Goal: Check status: Check status

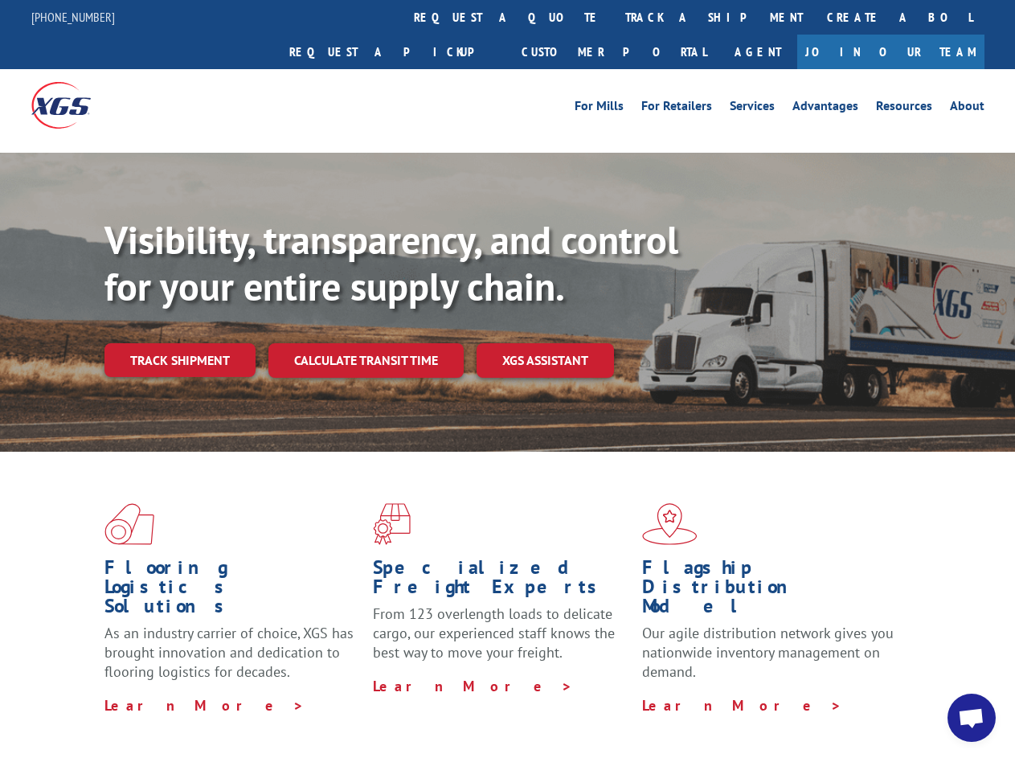
click at [507, 378] on div "Visibility, transparency, and control for your entire supply chain. Track shipm…" at bounding box center [559, 329] width 910 height 224
click at [613, 17] on link "track a shipment" at bounding box center [714, 17] width 202 height 35
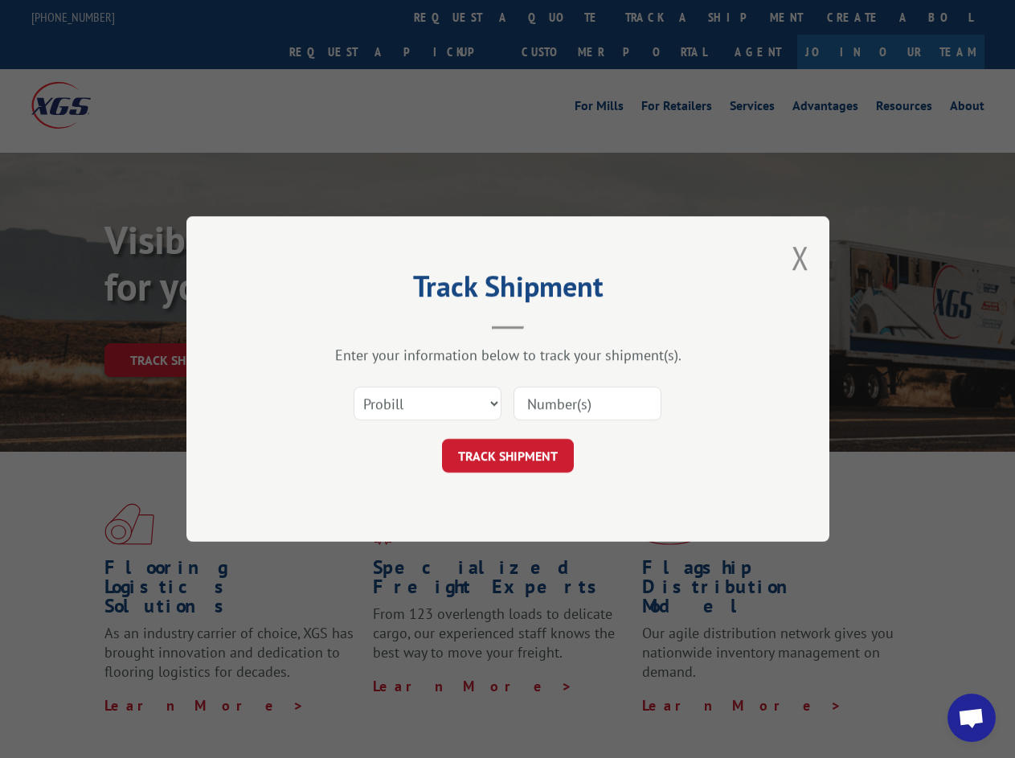
click at [561, 17] on div "Track Shipment Enter your information below to track your shipment(s). Select c…" at bounding box center [507, 379] width 1015 height 758
click at [661, 17] on div "Track Shipment Enter your information below to track your shipment(s). Select c…" at bounding box center [507, 379] width 1015 height 758
click at [179, 325] on div "Track Shipment Enter your information below to track your shipment(s). Select c…" at bounding box center [507, 379] width 1015 height 758
click at [365, 325] on header "Track Shipment" at bounding box center [508, 302] width 482 height 55
click at [546, 325] on header "Track Shipment" at bounding box center [508, 302] width 482 height 55
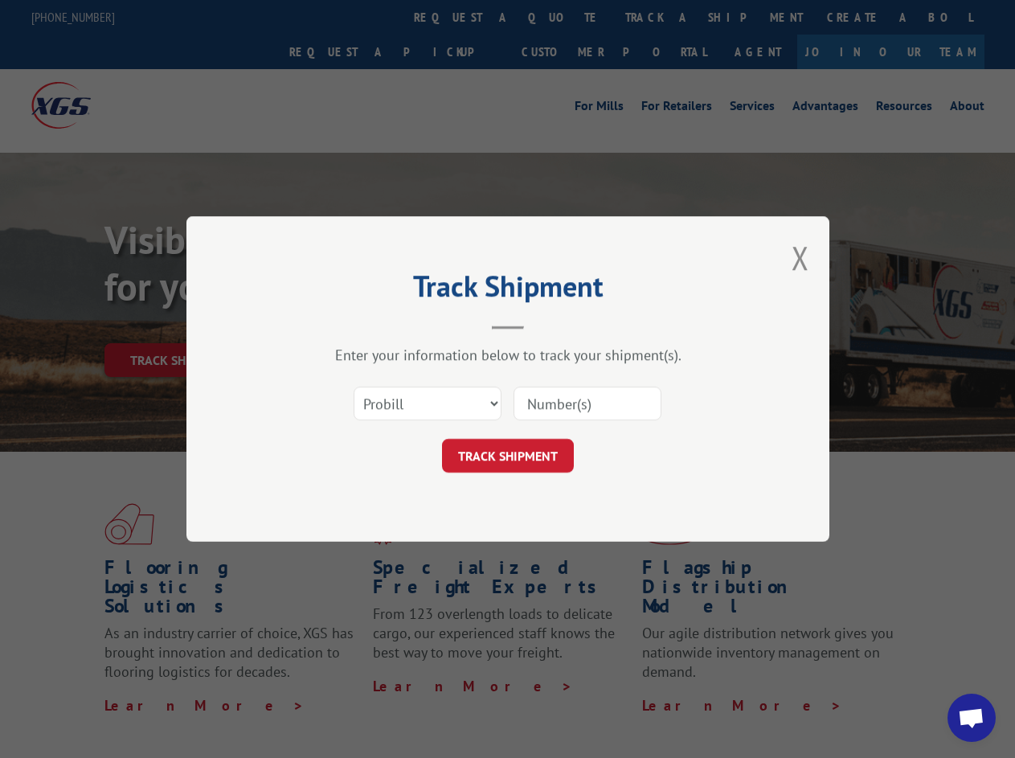
scroll to position [509, 0]
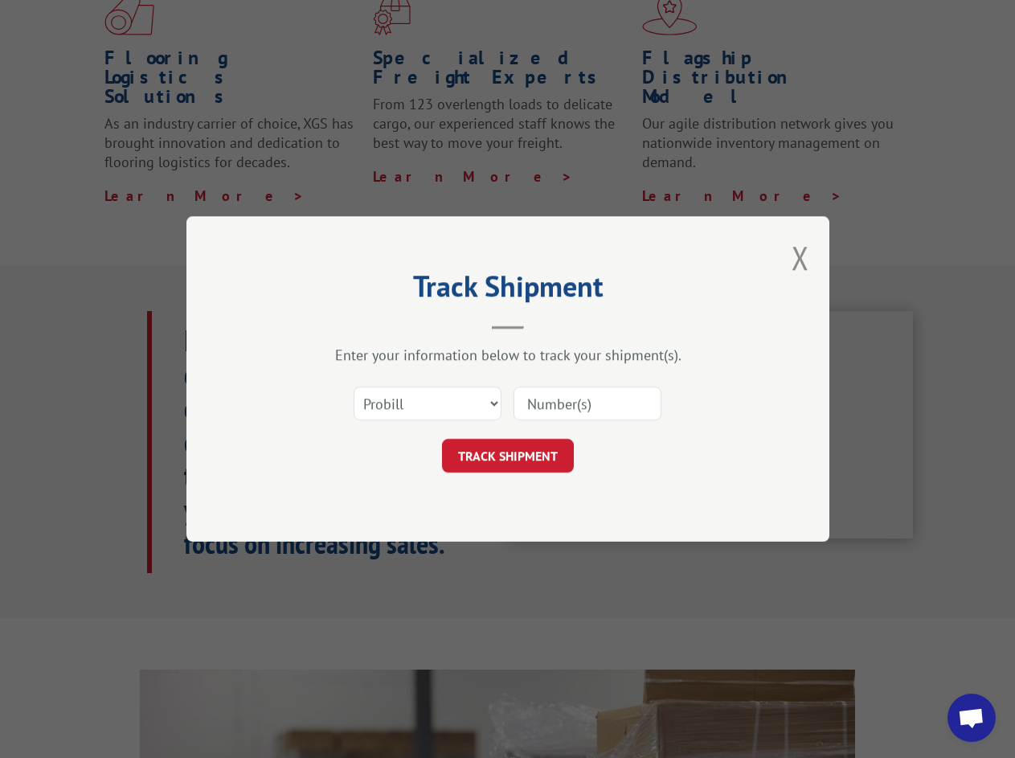
click at [972, 718] on span "Open chat" at bounding box center [971, 719] width 27 height 23
